Goal: Information Seeking & Learning: Learn about a topic

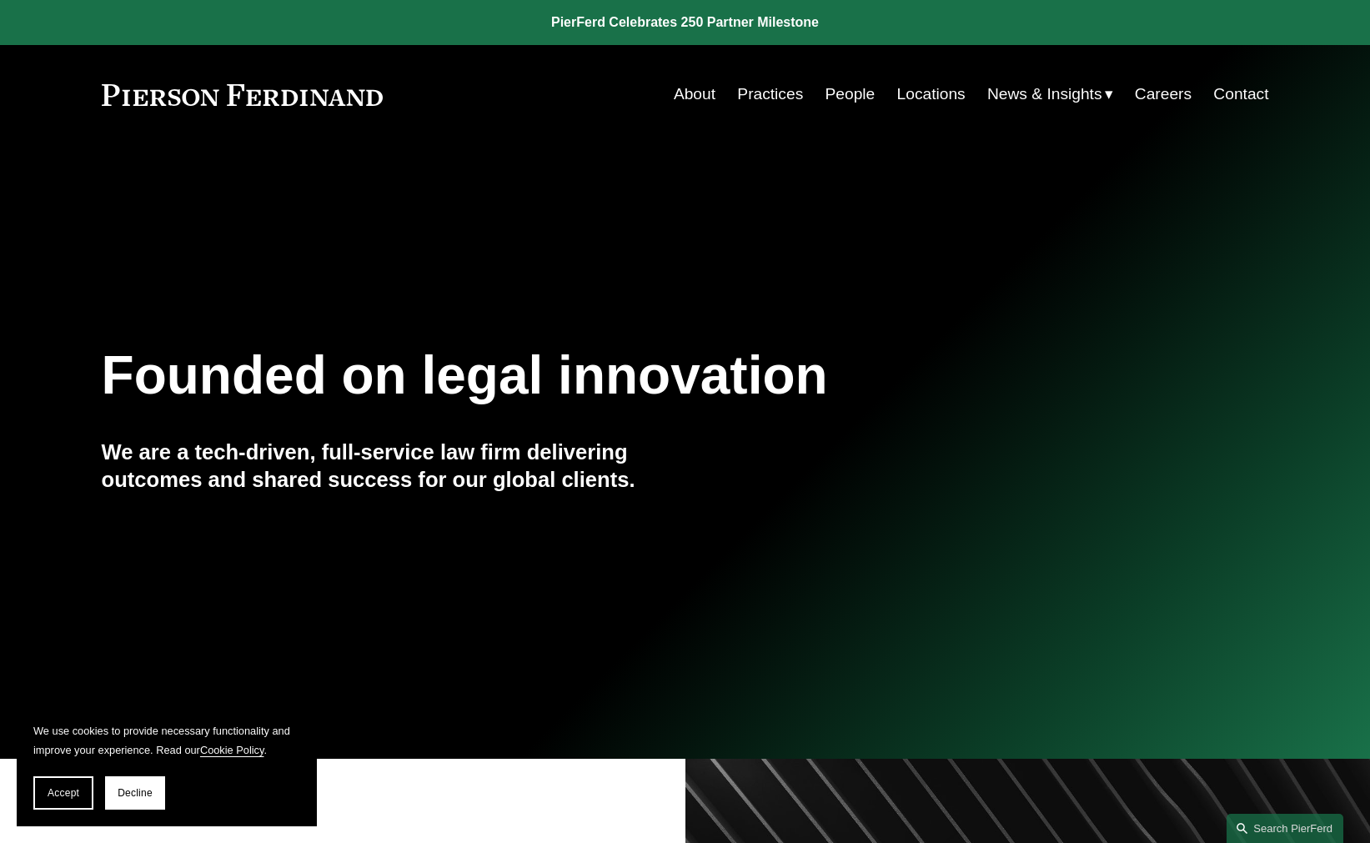
scroll to position [83, 0]
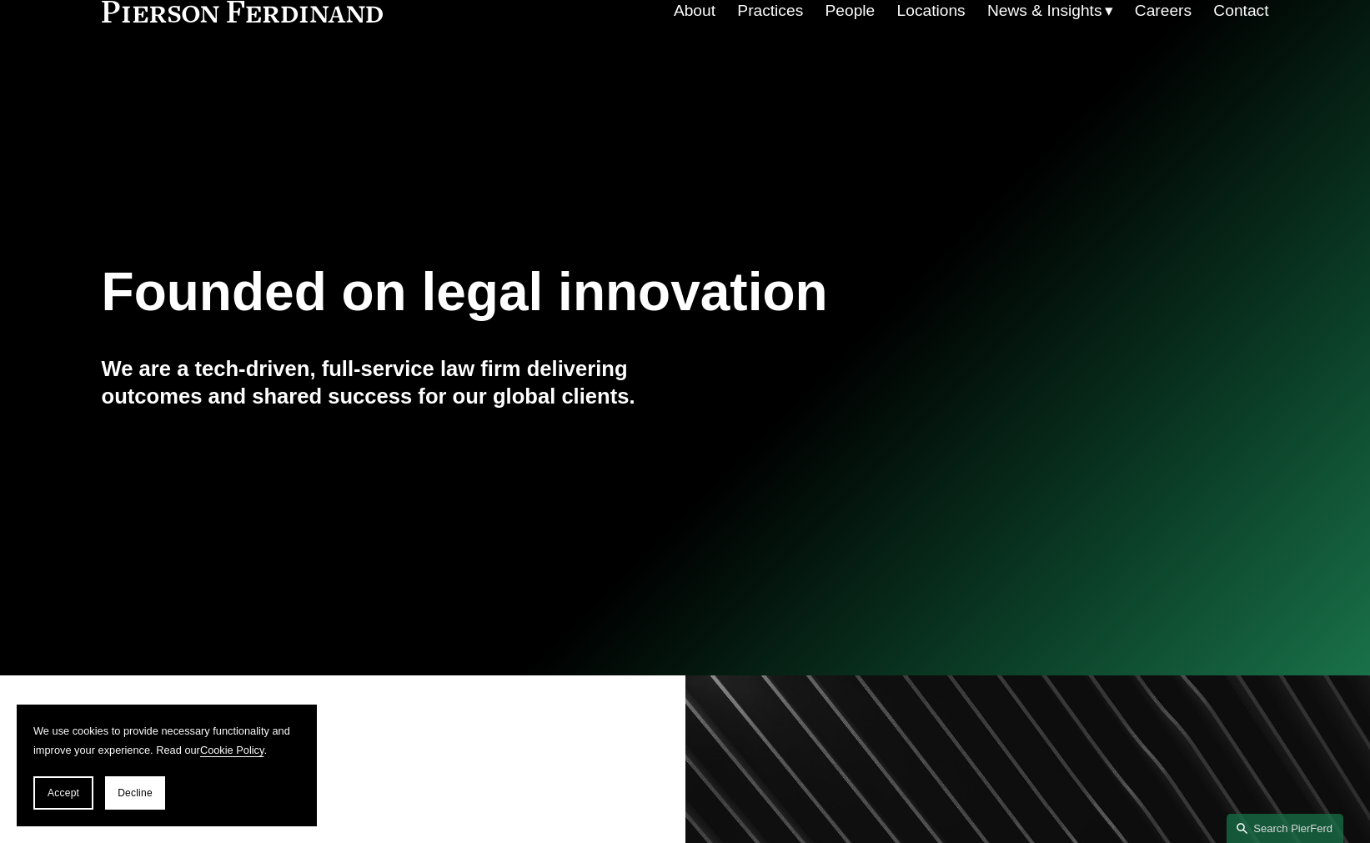
click at [780, 15] on link "Practices" at bounding box center [770, 11] width 66 height 32
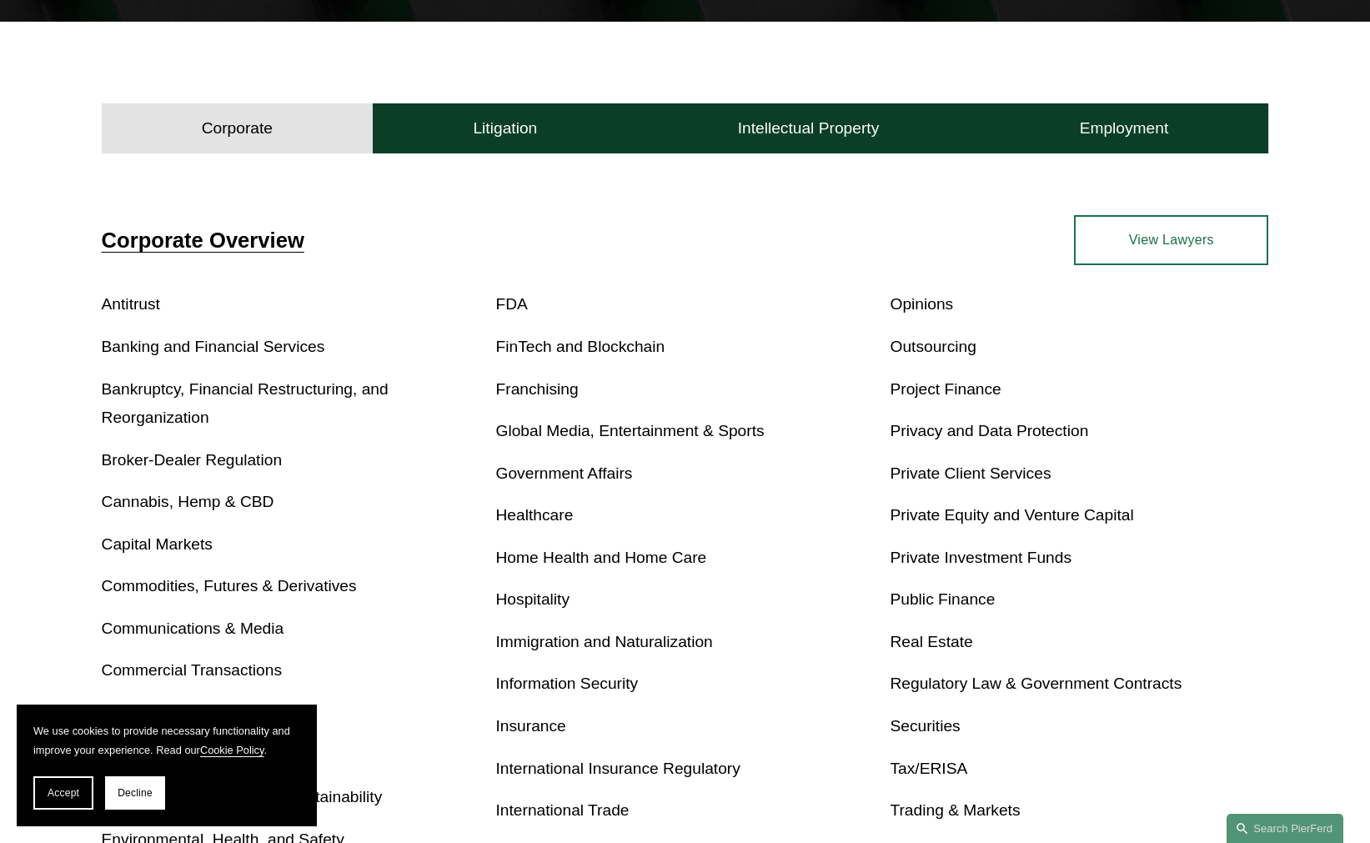
scroll to position [500, 0]
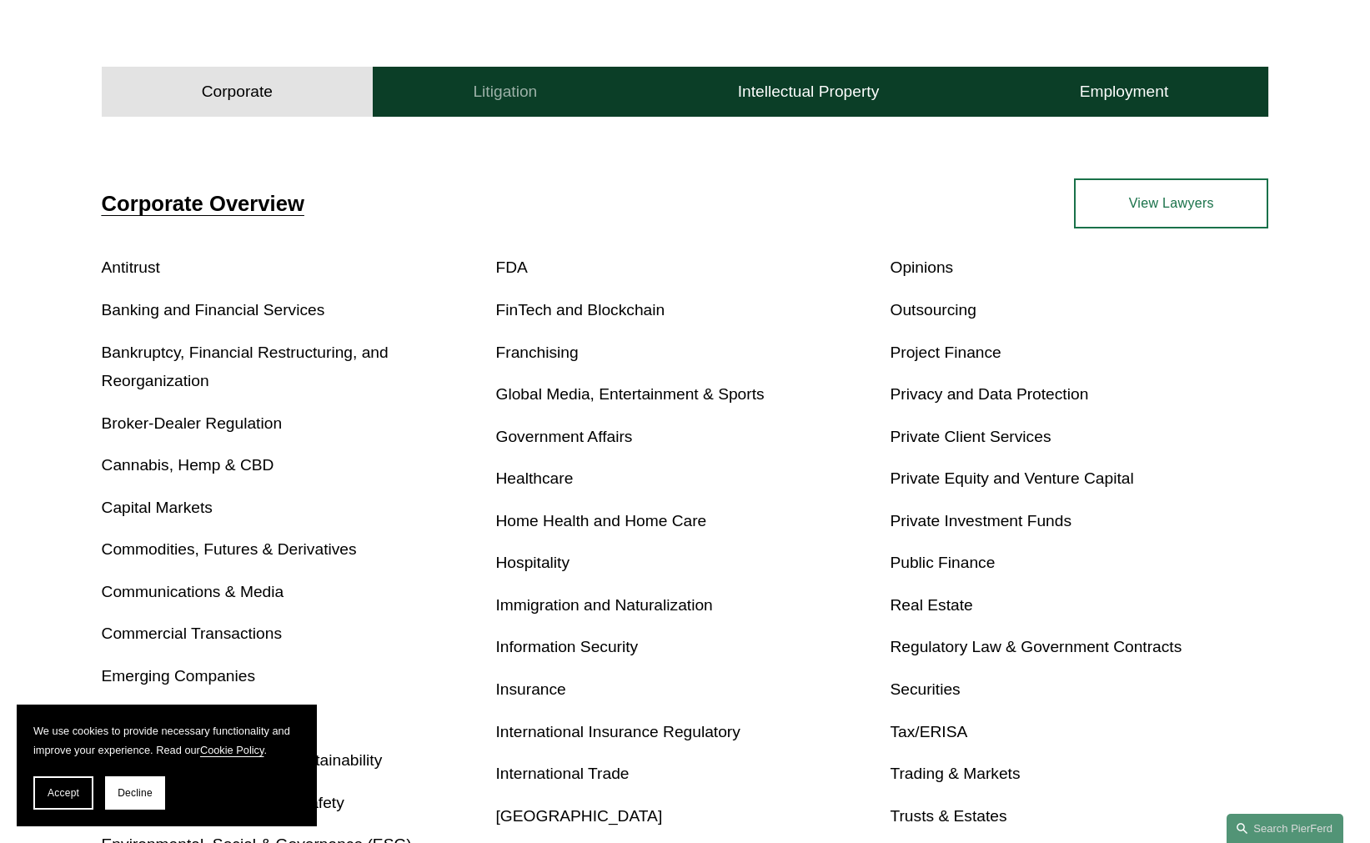
click at [530, 101] on h4 "Litigation" at bounding box center [505, 92] width 64 height 20
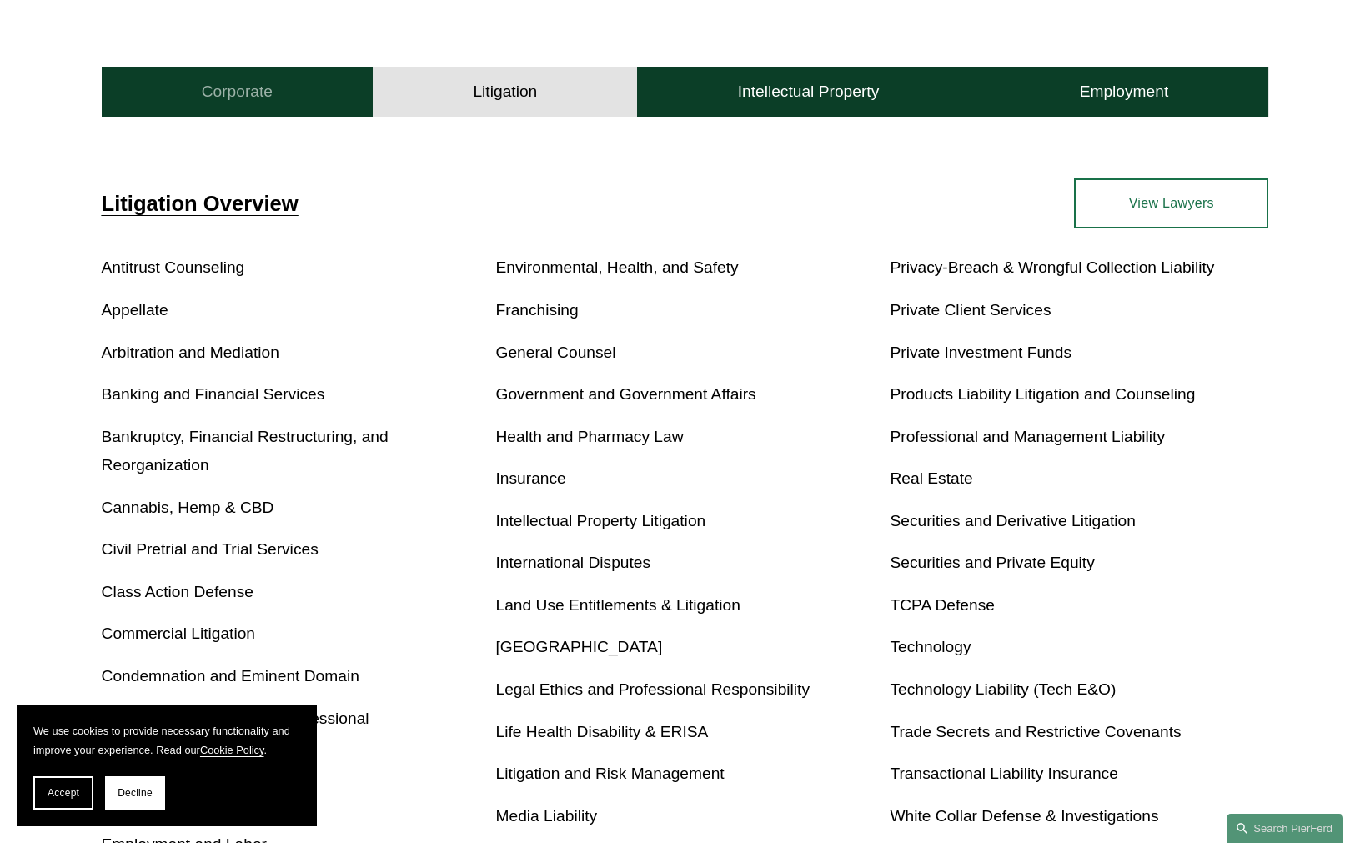
click at [331, 101] on button "Corporate" at bounding box center [238, 92] width 272 height 50
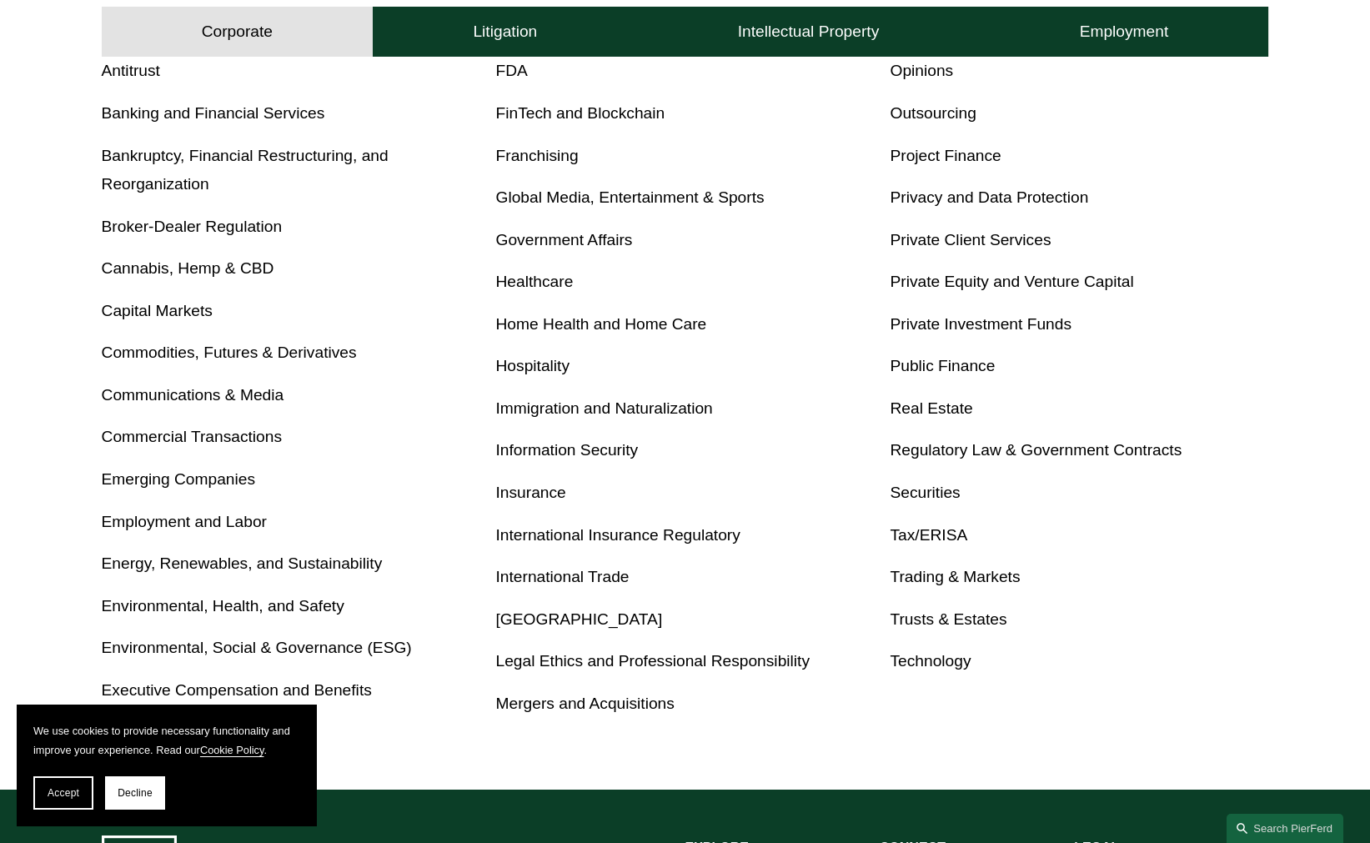
scroll to position [667, 0]
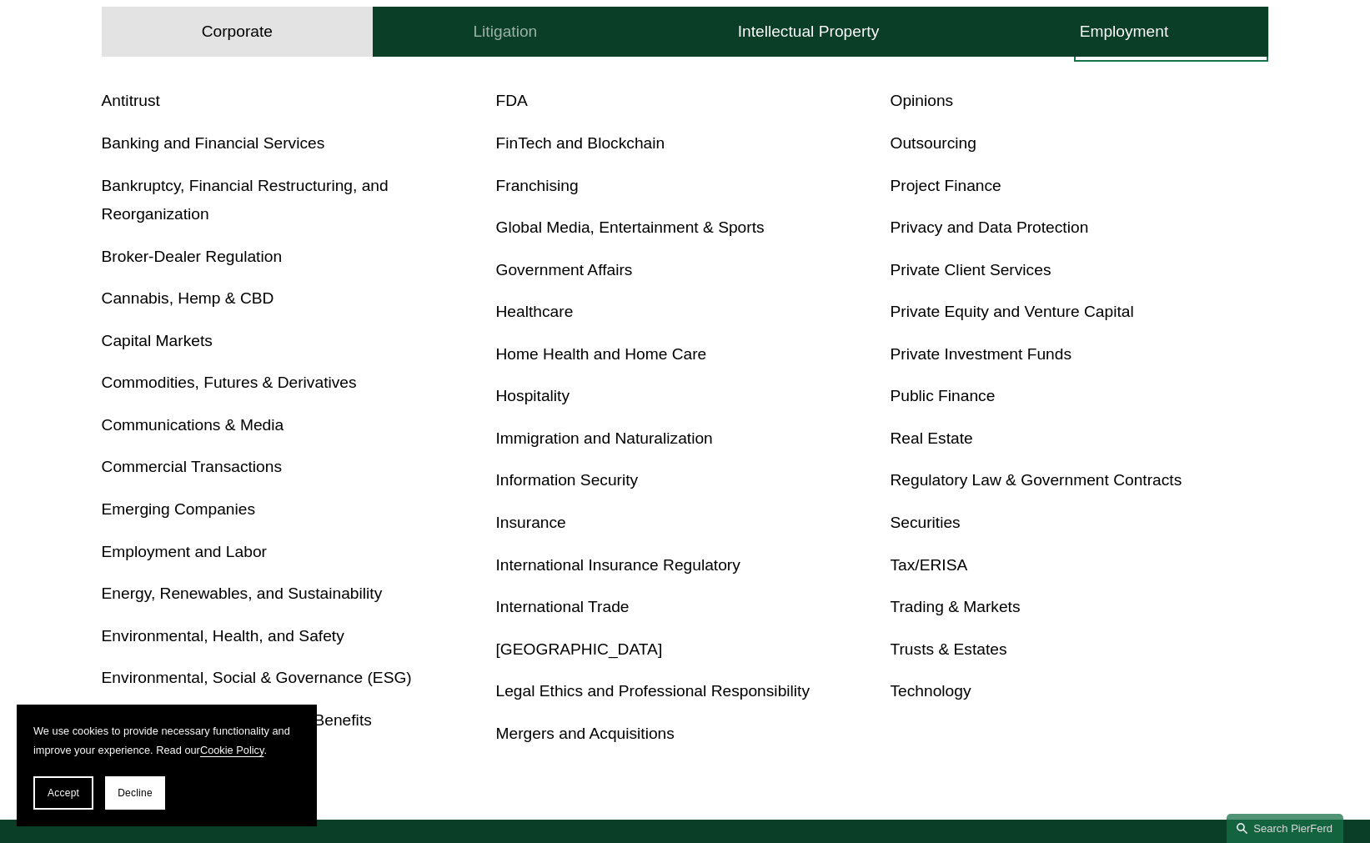
click at [527, 33] on h4 "Litigation" at bounding box center [505, 32] width 64 height 20
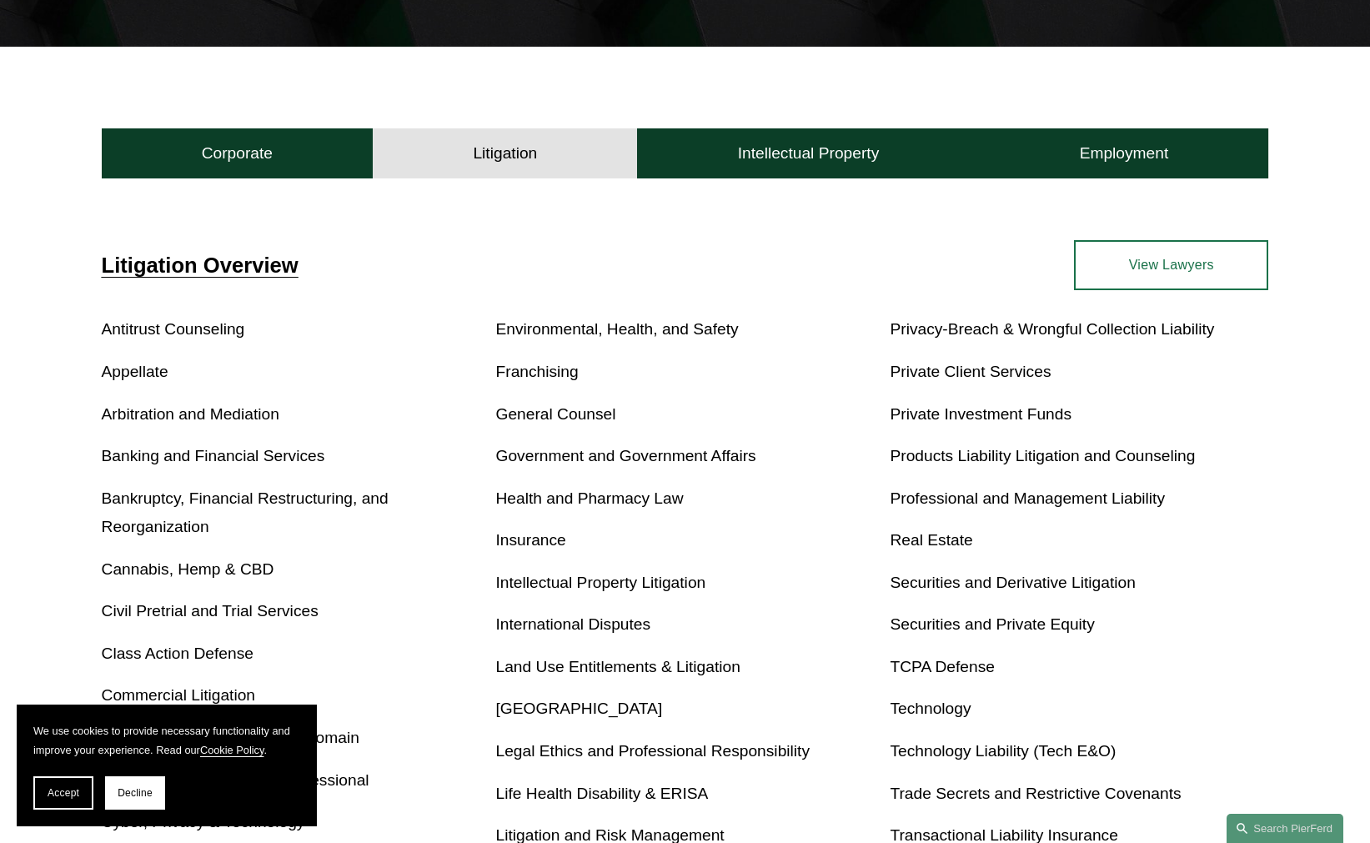
scroll to position [436, 0]
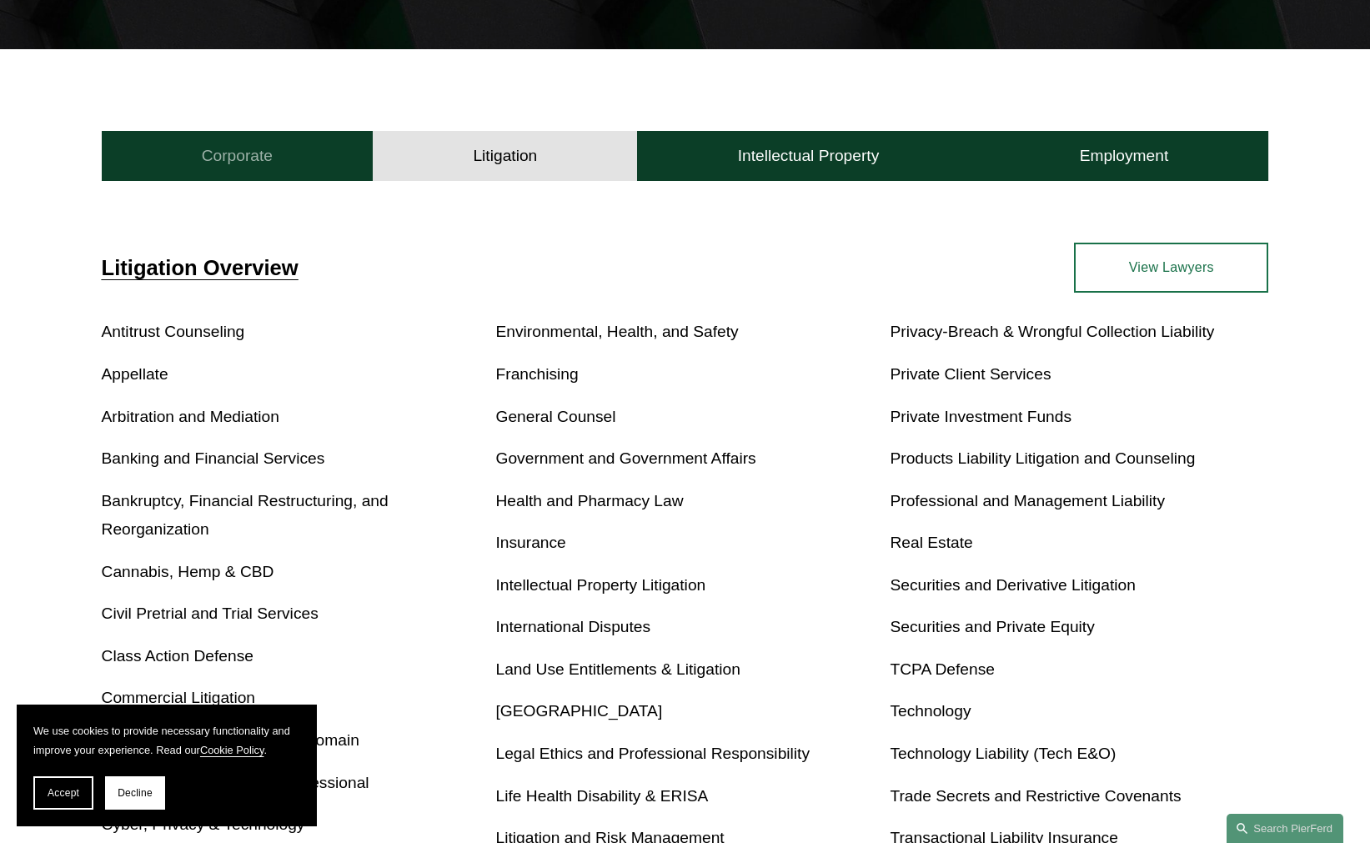
click at [281, 147] on button "Corporate" at bounding box center [238, 156] width 272 height 50
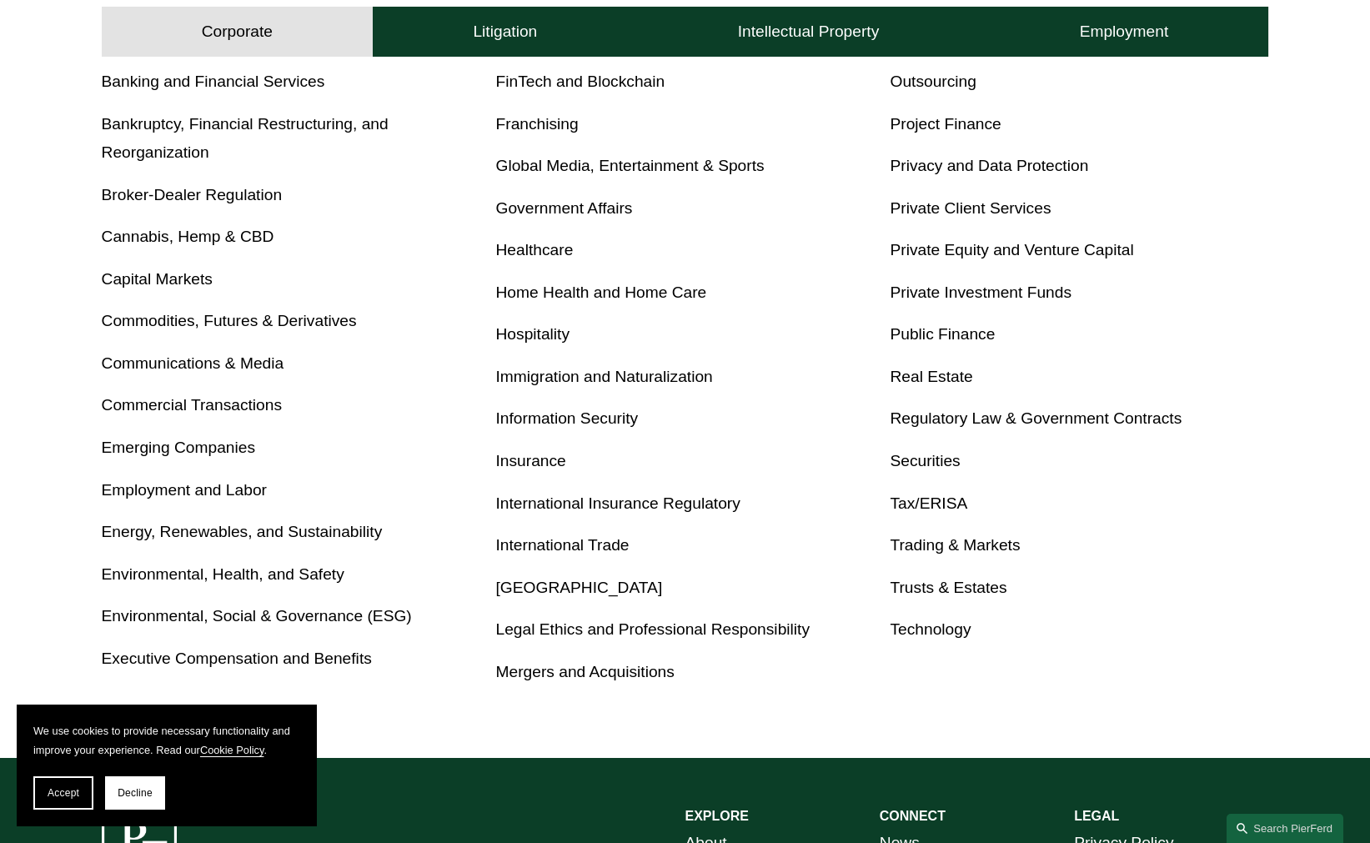
scroll to position [770, 0]
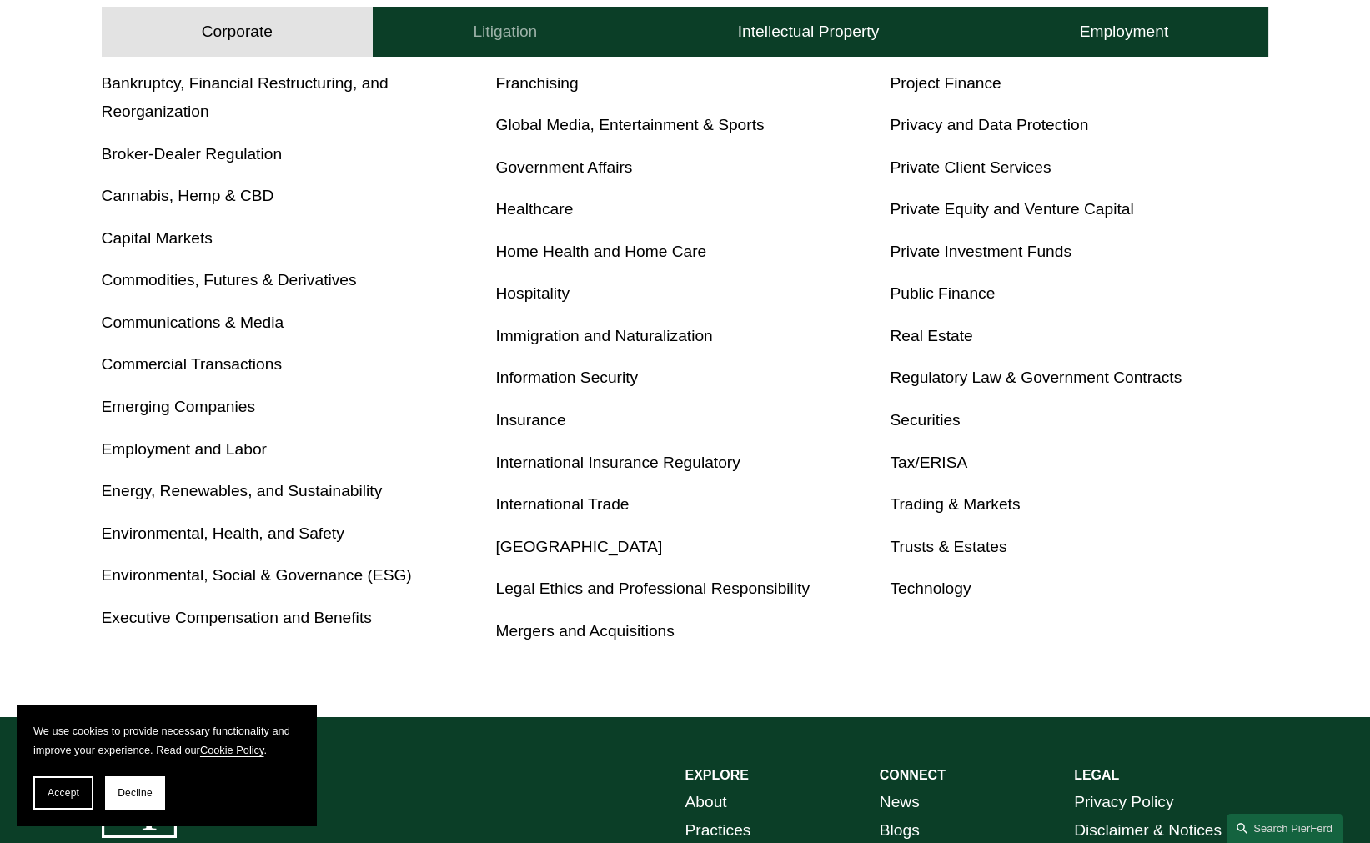
click at [469, 27] on button "Litigation" at bounding box center [505, 32] width 264 height 50
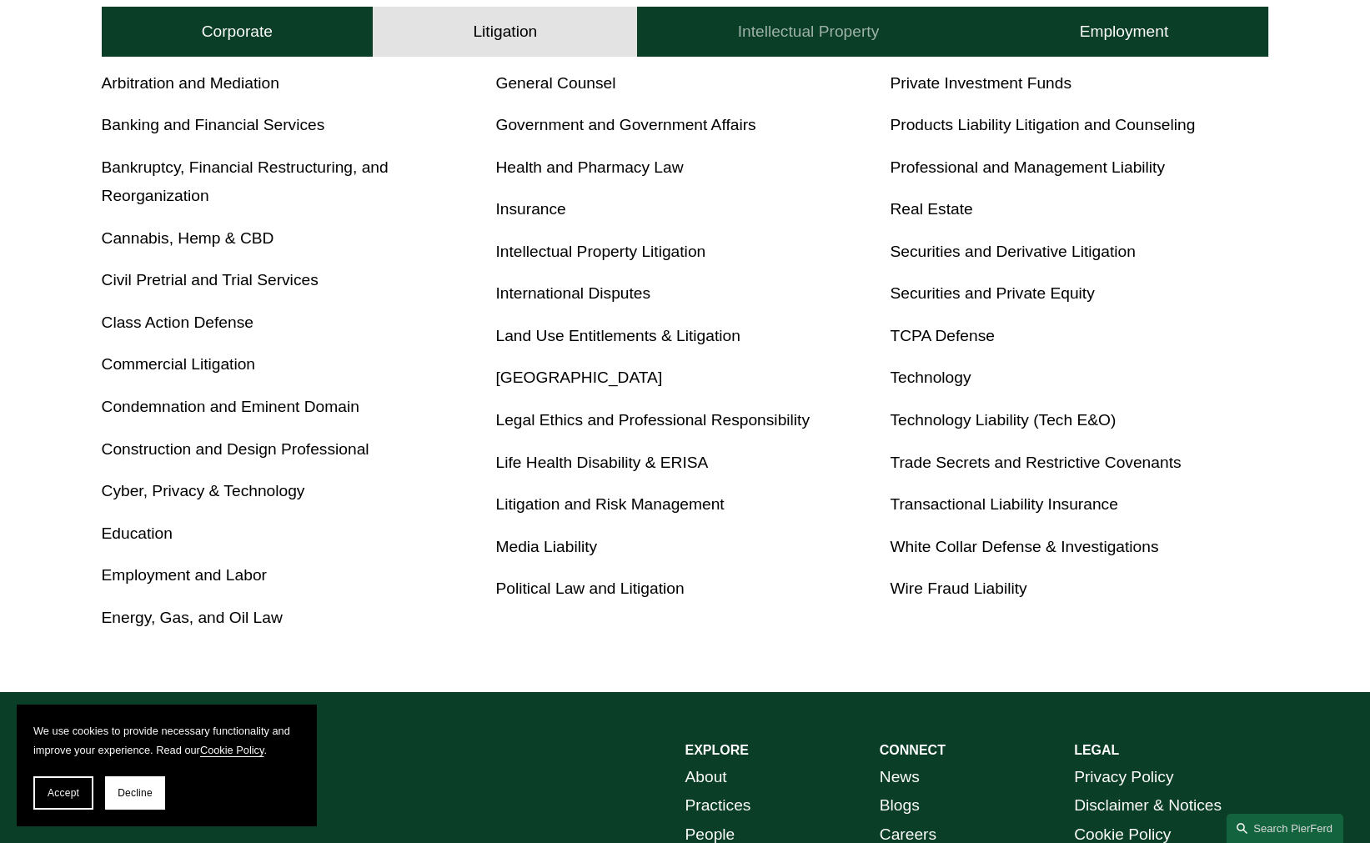
click at [813, 38] on h4 "Intellectual Property" at bounding box center [809, 32] width 142 height 20
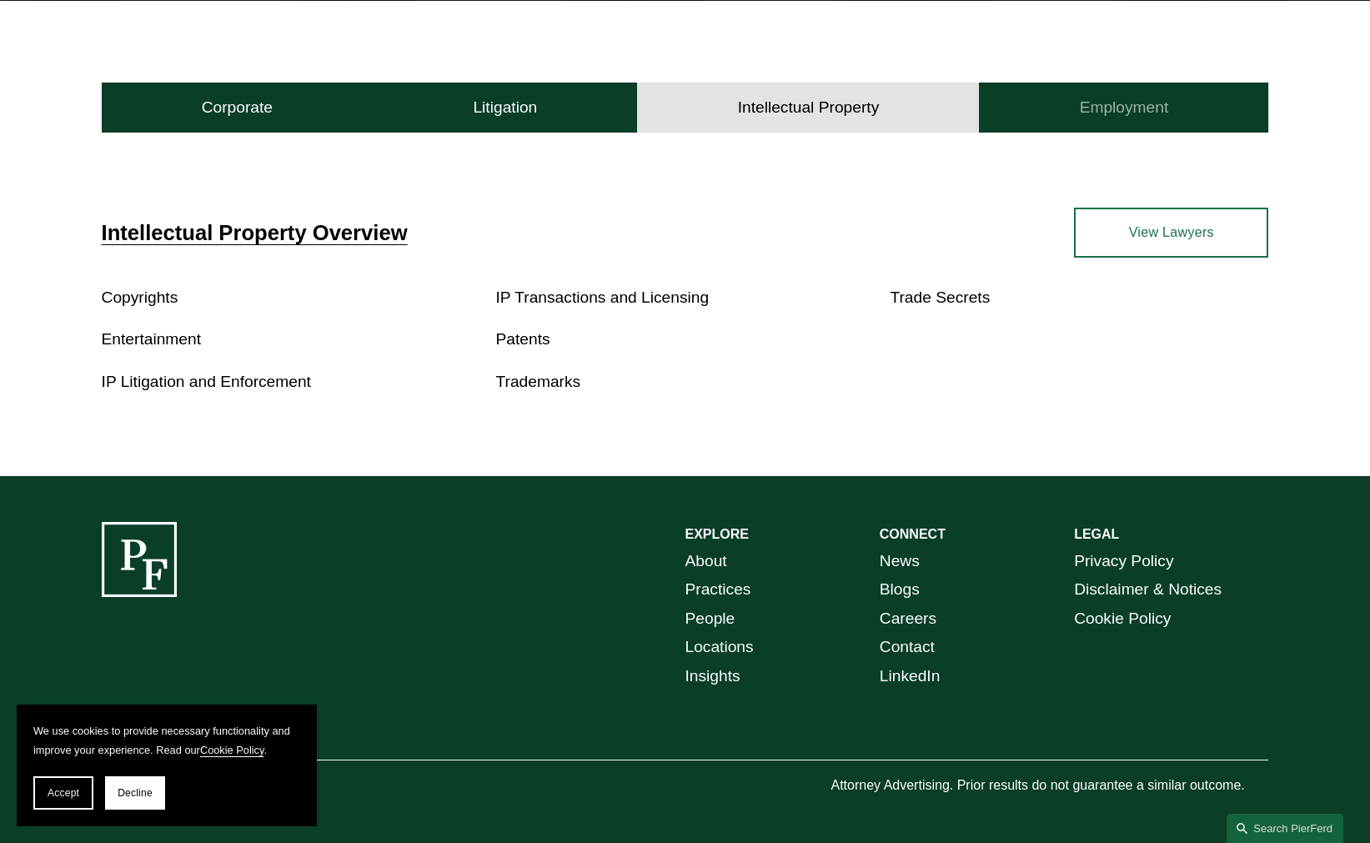
click at [1069, 113] on button "Employment" at bounding box center [1123, 108] width 289 height 50
